Goal: Ask a question

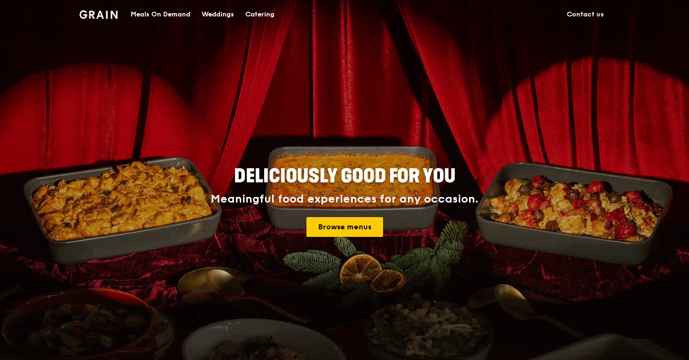
click at [585, 17] on link "Contact us" at bounding box center [585, 14] width 48 height 28
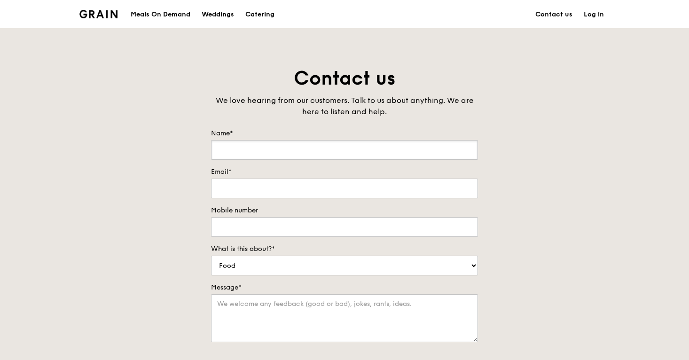
click at [324, 147] on input "Name*" at bounding box center [344, 150] width 267 height 20
type input "[PERSON_NAME] [PERSON_NAME]"
type input "[EMAIL_ADDRESS][DOMAIN_NAME]"
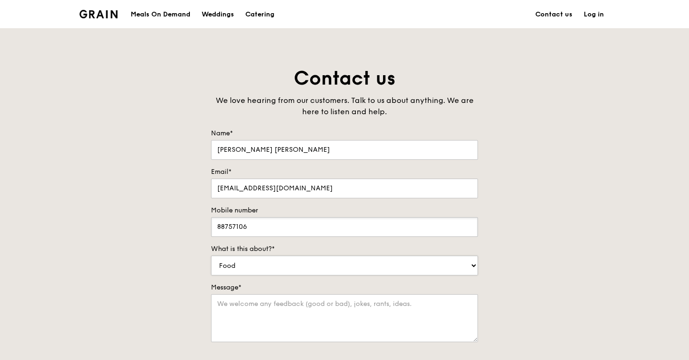
type input "88757106"
click at [296, 259] on select "Food Service Billing/Payment Catering Others" at bounding box center [344, 266] width 267 height 20
select select "Catering"
click at [284, 314] on textarea "Message*" at bounding box center [344, 318] width 267 height 48
click at [305, 304] on textarea "Hi, I have ordered catering from Grain" at bounding box center [344, 318] width 267 height 48
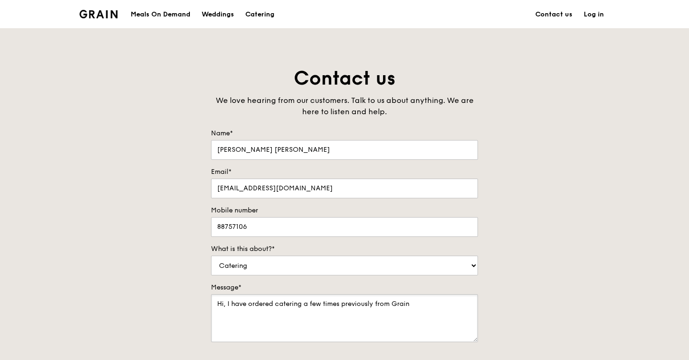
click at [417, 305] on textarea "Hi, I have ordered catering a few times previously from Grain" at bounding box center [344, 318] width 267 height 48
click at [254, 322] on textarea "Hi, I have ordered catering a few times previously from Grain at my work place,…" at bounding box center [344, 318] width 267 height 48
click at [336, 326] on textarea "Hi, I have ordered catering a few times previously from Grain at my work place,…" at bounding box center [344, 318] width 267 height 48
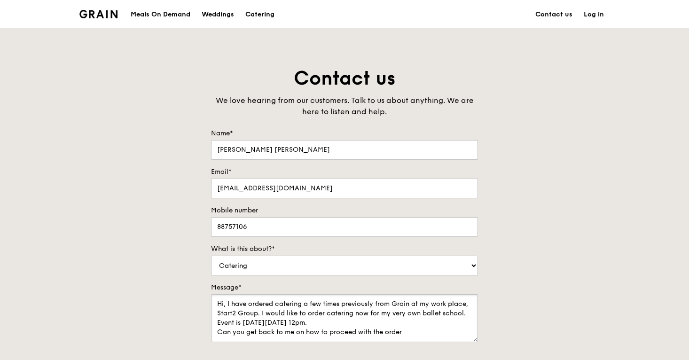
click at [381, 327] on textarea "Hi, I have ordered catering a few times previously from Grain at my work place,…" at bounding box center [344, 318] width 267 height 48
click at [372, 319] on textarea "Hi, I have ordered catering a few times previously from Grain at my work place,…" at bounding box center [344, 318] width 267 height 48
drag, startPoint x: 416, startPoint y: 323, endPoint x: 347, endPoint y: 322, distance: 69.1
click at [347, 322] on textarea "Hi, I have ordered catering a few times previously from Grain at my work place,…" at bounding box center [344, 318] width 267 height 48
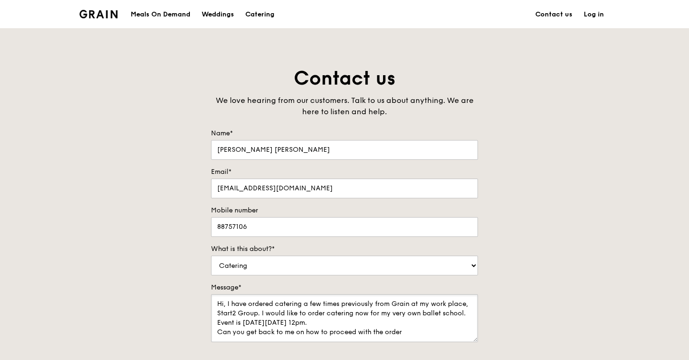
click at [415, 333] on textarea "Hi, I have ordered catering a few times previously from Grain at my work place,…" at bounding box center [344, 318] width 267 height 48
paste textarea "for approx. 50 pax."
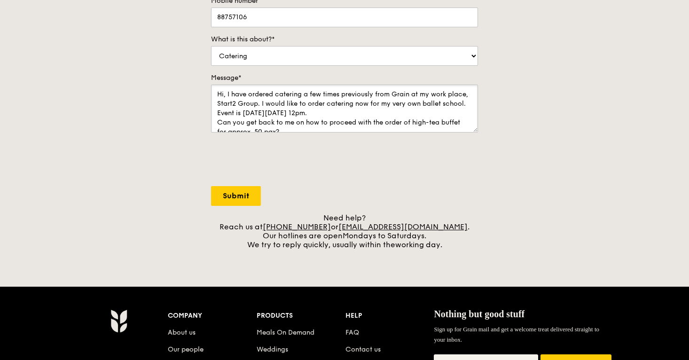
scroll to position [220, 0]
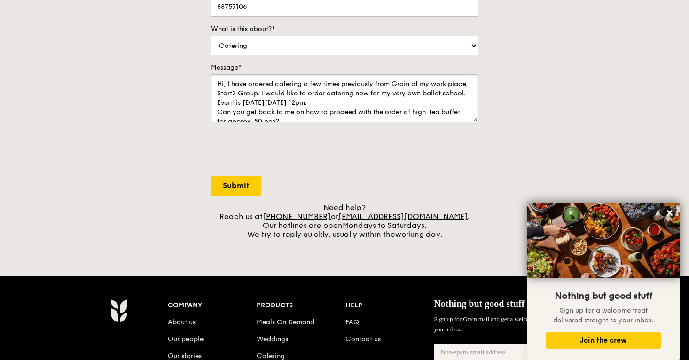
type textarea "Hi, I have ordered catering a few times previously from Grain at my work place,…"
click at [234, 188] on input "Submit" at bounding box center [236, 186] width 50 height 20
select select "Food"
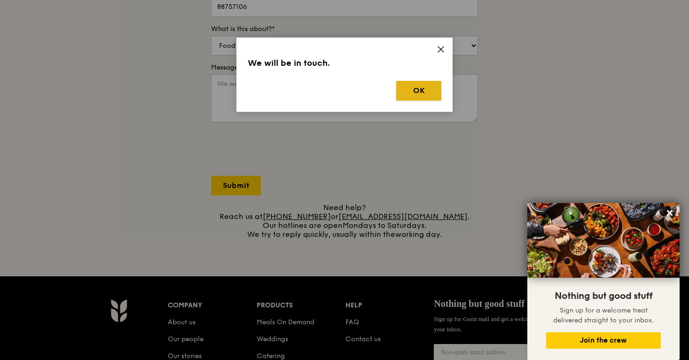
click at [425, 90] on button "OK" at bounding box center [418, 91] width 45 height 20
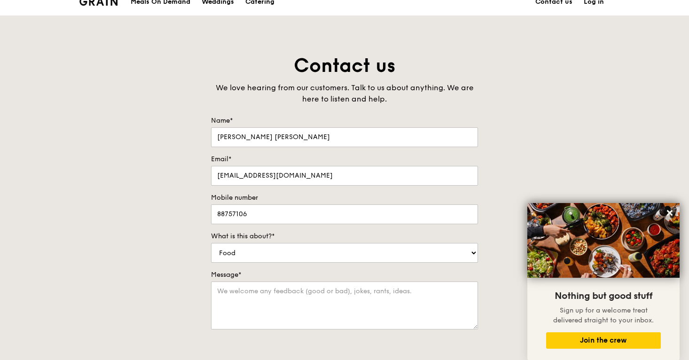
scroll to position [10, 0]
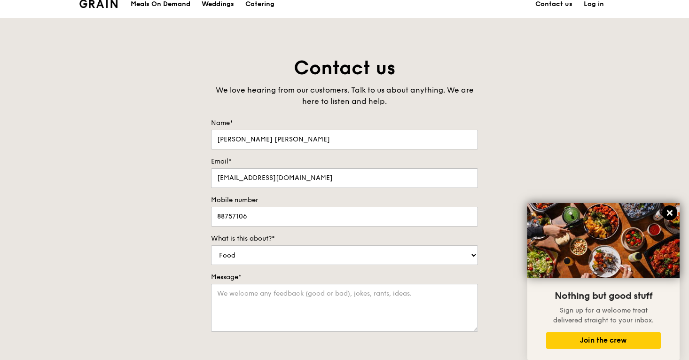
click at [673, 213] on icon at bounding box center [670, 213] width 8 height 8
